Goal: Task Accomplishment & Management: Use online tool/utility

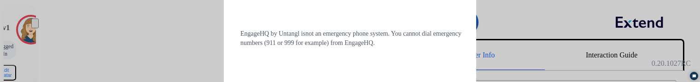
click at [115, 37] on div at bounding box center [350, 41] width 700 height 82
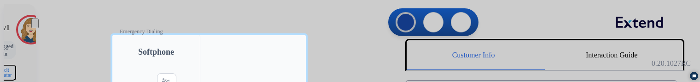
click at [87, 31] on div at bounding box center [350, 41] width 700 height 82
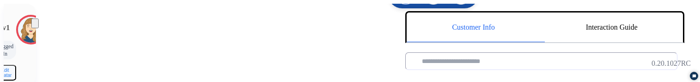
scroll to position [32, 0]
